Goal: Task Accomplishment & Management: Manage account settings

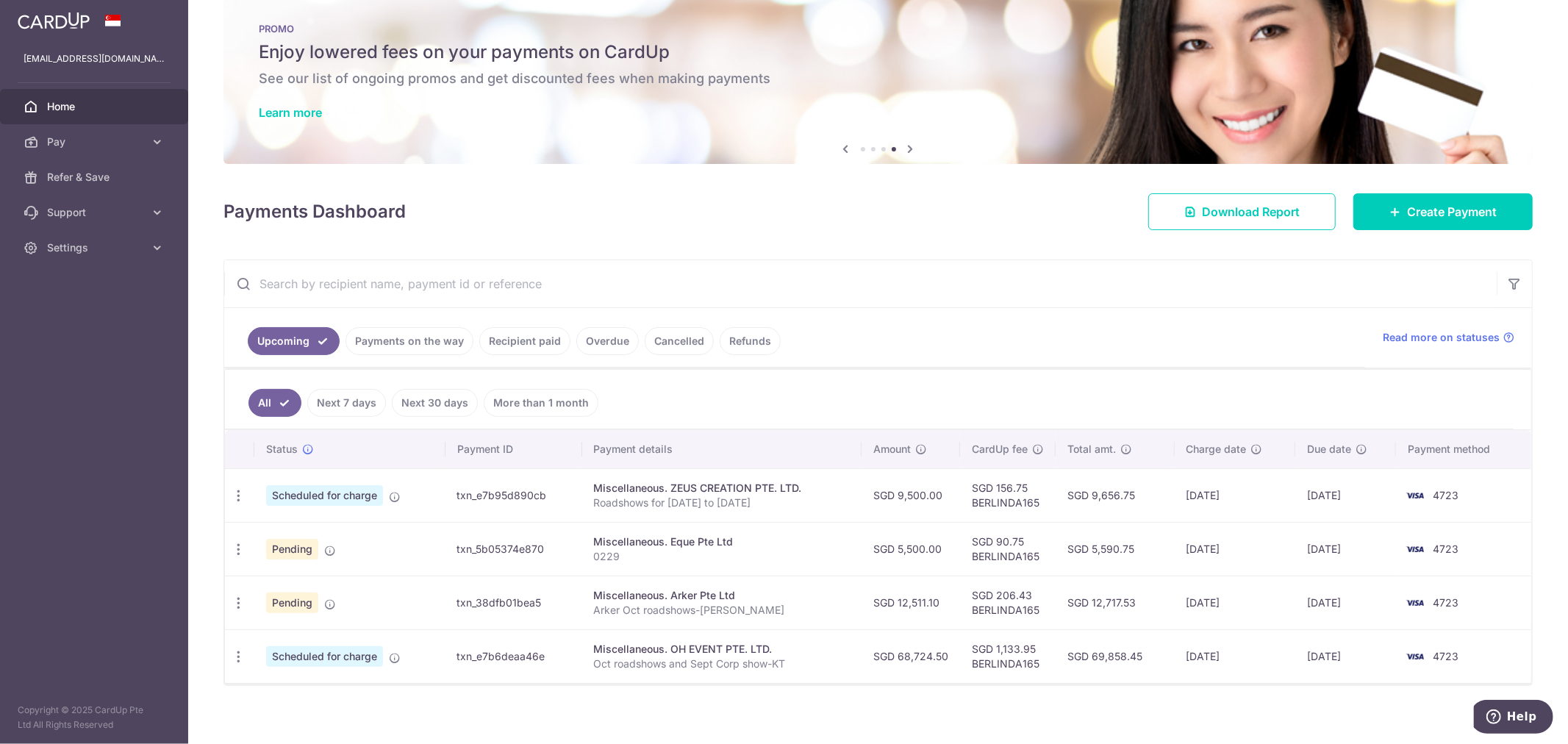
scroll to position [37, 0]
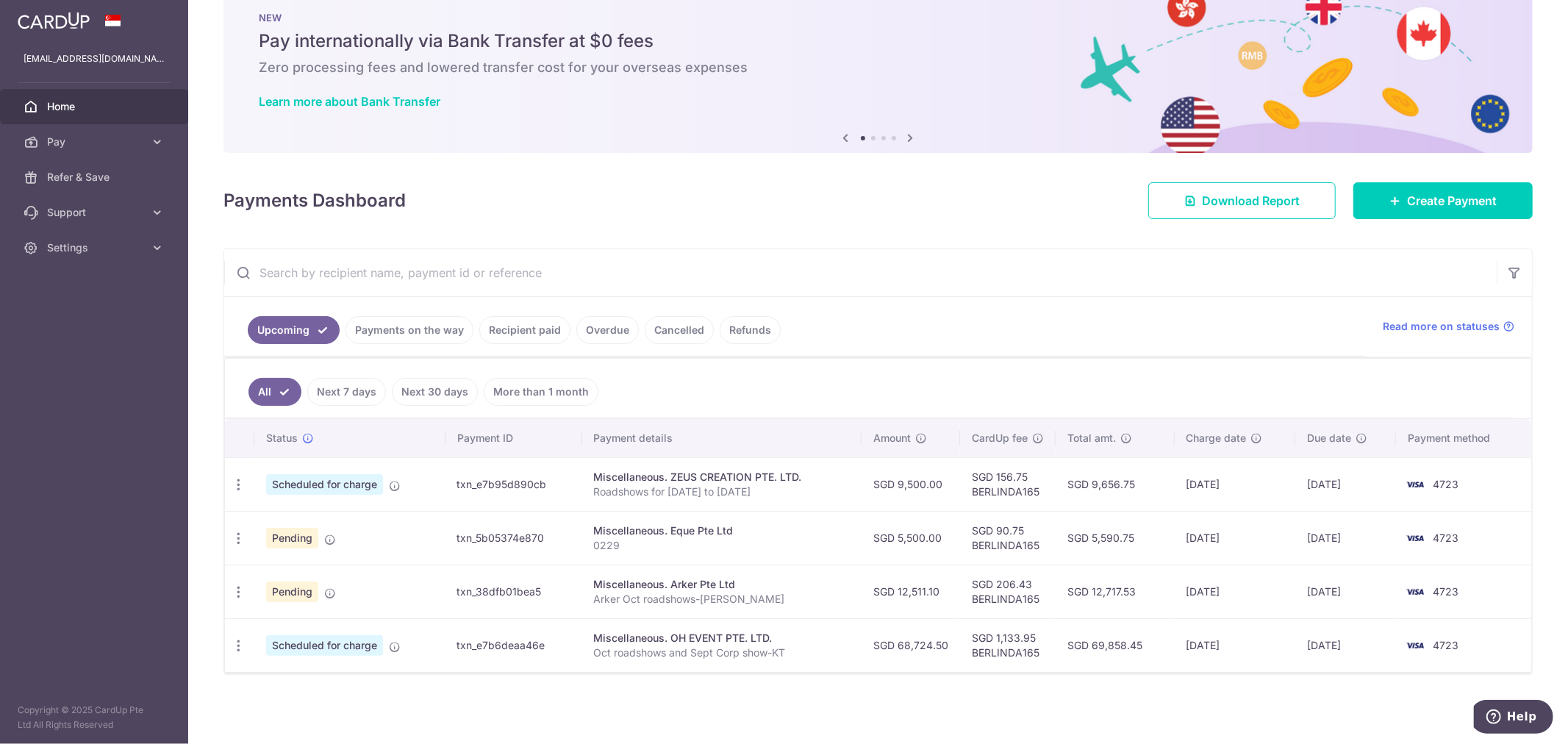
click at [402, 336] on link "Payments on the way" at bounding box center [409, 330] width 128 height 28
click at [511, 331] on link "Recipient paid" at bounding box center [525, 330] width 91 height 28
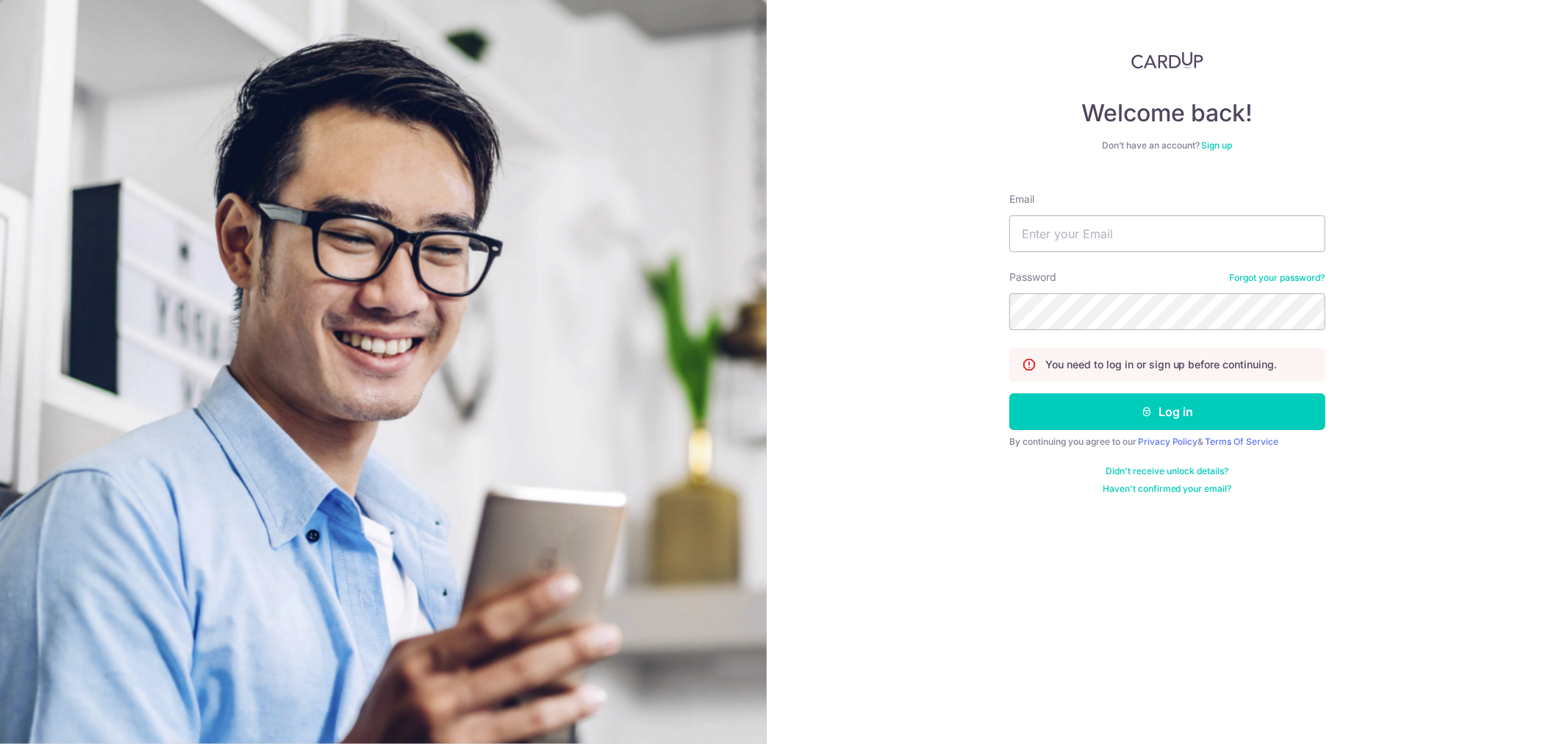
click at [1073, 258] on form "Email Password Forgot your password? You need to log in or sign up before conti…" at bounding box center [1167, 338] width 316 height 314
click at [1060, 230] on input "Email" at bounding box center [1167, 234] width 316 height 37
type input "[EMAIL_ADDRESS][DOMAIN_NAME]"
click at [1009, 394] on button "Log in" at bounding box center [1167, 412] width 316 height 37
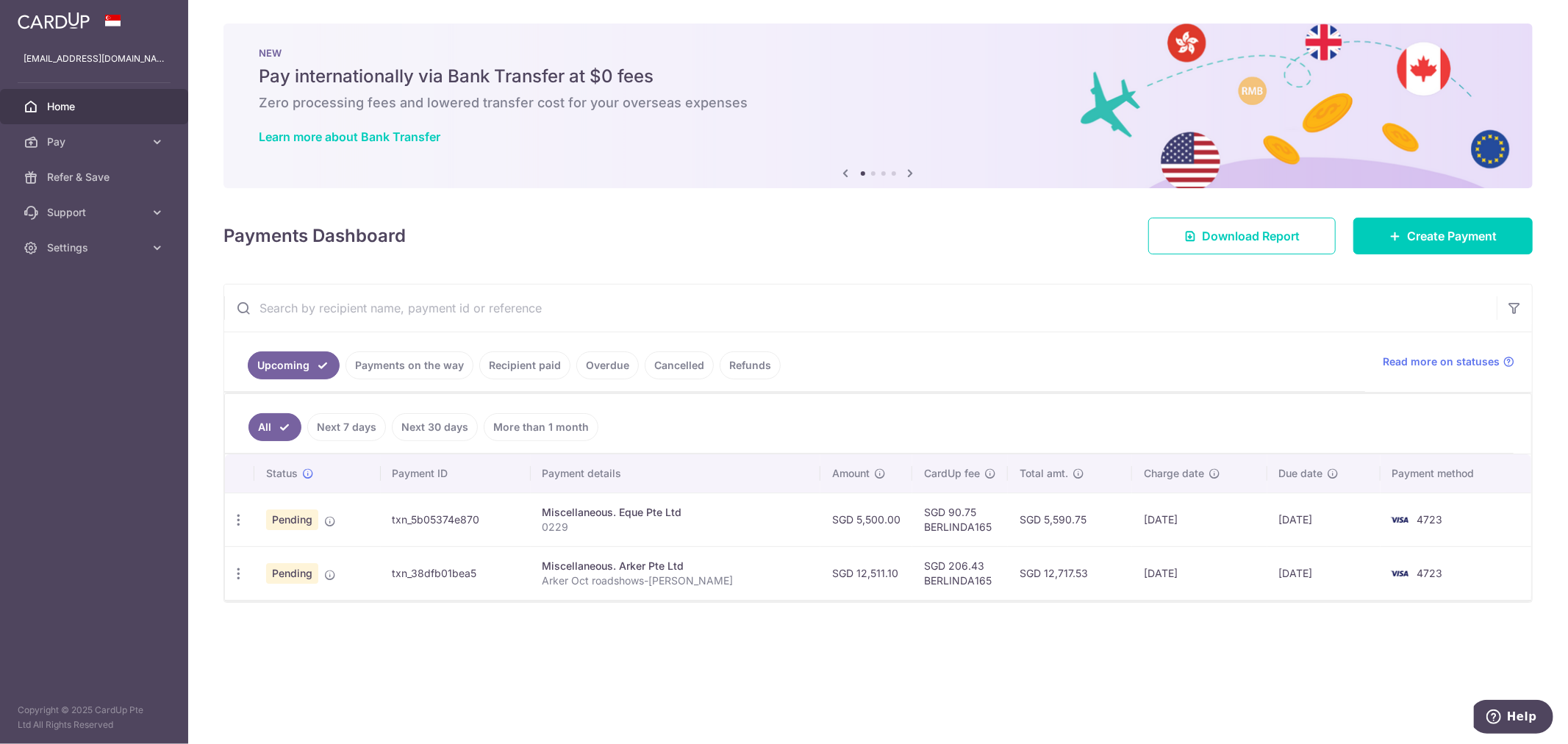
click at [507, 370] on link "Recipient paid" at bounding box center [525, 365] width 91 height 28
